Goal: Check status

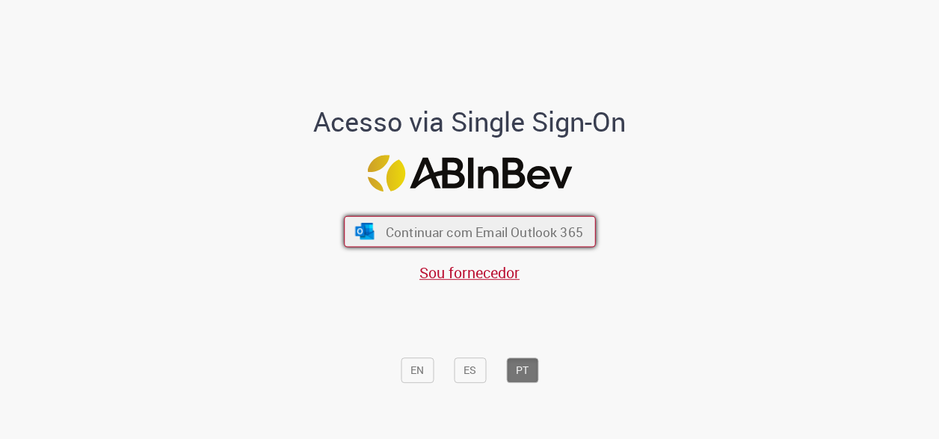
click at [394, 223] on span "Continuar com Email Outlook 365" at bounding box center [483, 231] width 197 height 17
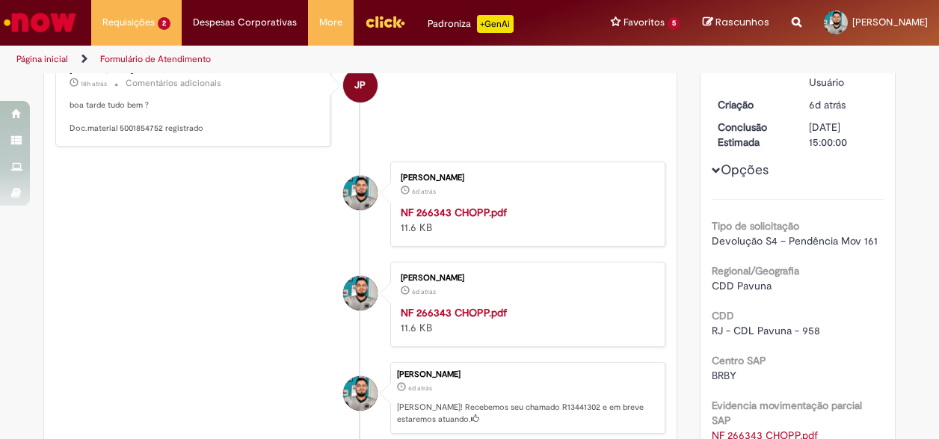
scroll to position [75, 0]
